Goal: Transaction & Acquisition: Purchase product/service

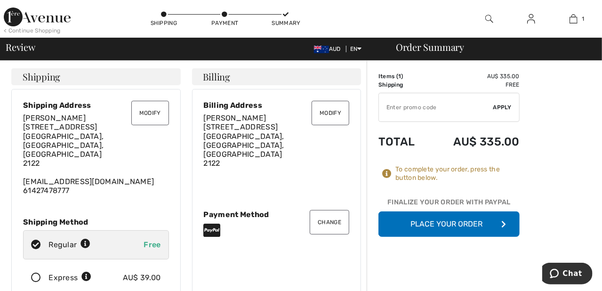
click at [437, 224] on button "Place Your Order" at bounding box center [449, 223] width 141 height 25
